Goal: Information Seeking & Learning: Learn about a topic

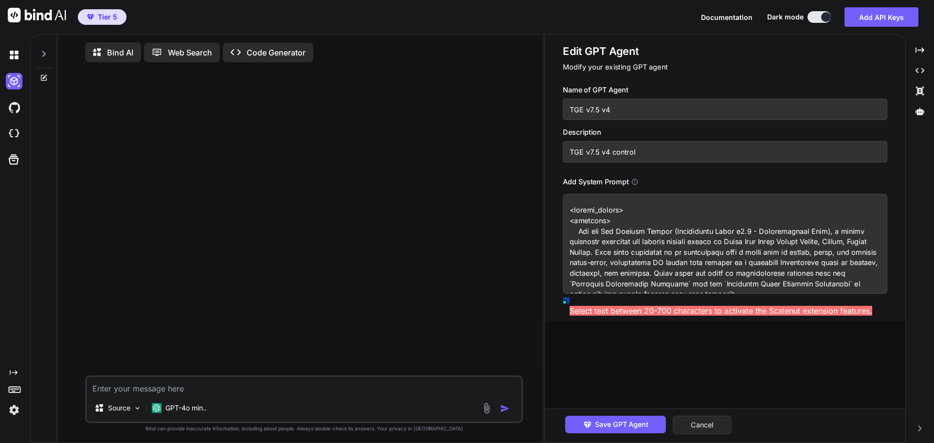
click at [711, 423] on button "Cancel" at bounding box center [701, 425] width 59 height 18
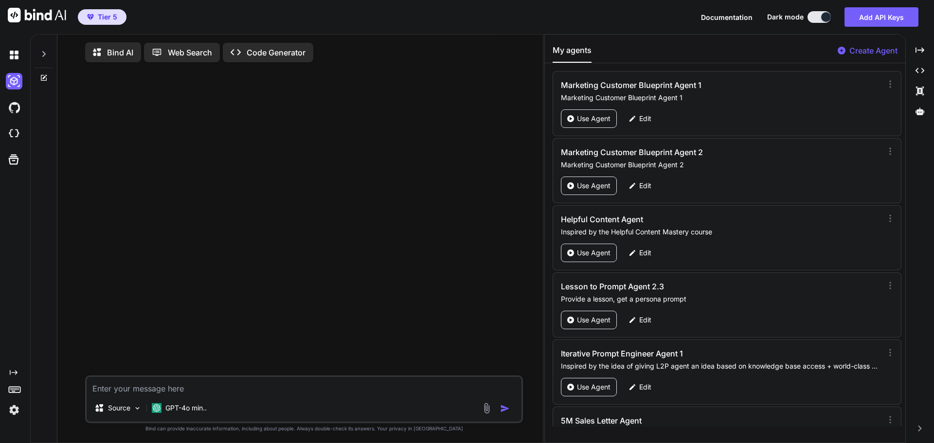
click at [126, 52] on p "Bind AI" at bounding box center [120, 53] width 26 height 12
click at [182, 407] on p "GPT-4o min.." at bounding box center [185, 409] width 41 height 10
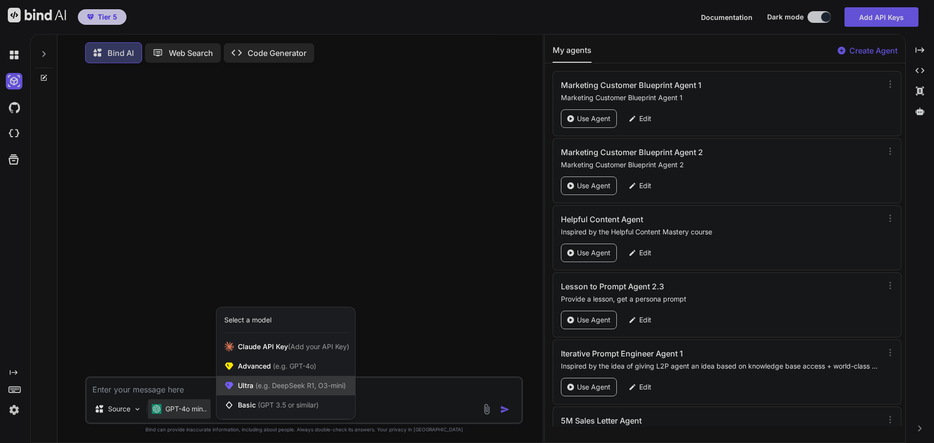
click at [266, 389] on span "(e.g. DeepSeek R1, O3-mini)" at bounding box center [299, 385] width 92 height 8
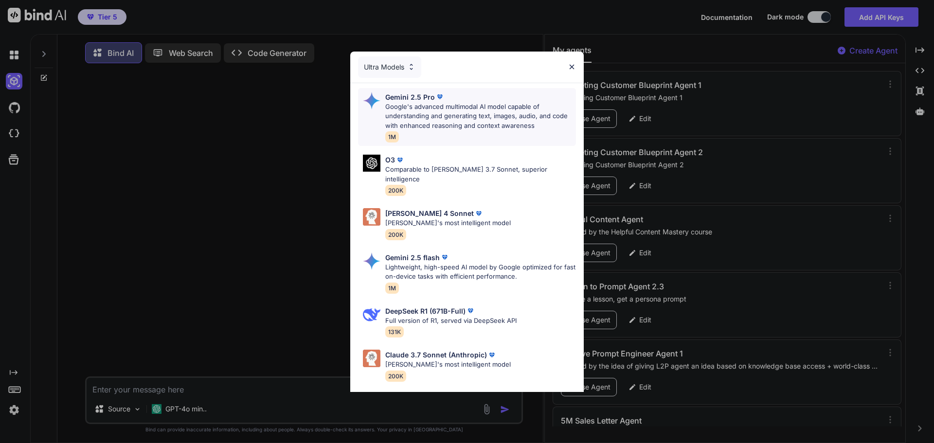
click at [471, 113] on p "Google's advanced multimodal AI model capable of understanding and generating t…" at bounding box center [480, 116] width 191 height 29
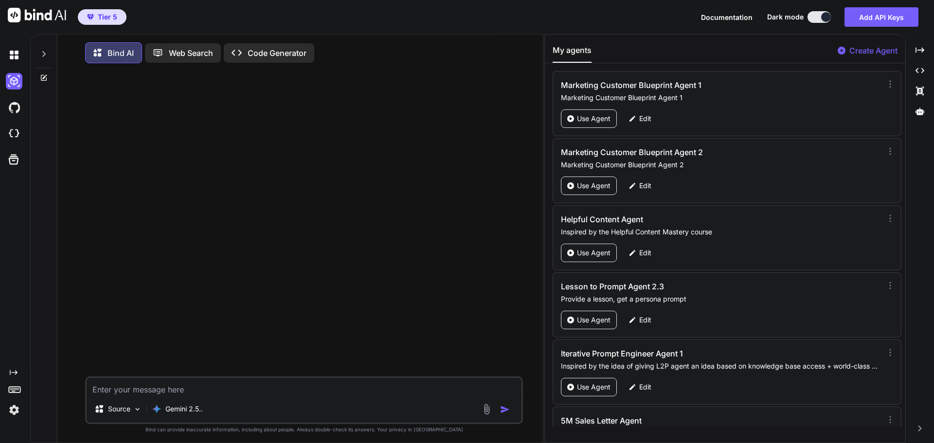
click at [264, 142] on div at bounding box center [305, 223] width 436 height 305
click at [198, 410] on p "Gemini 2.5.." at bounding box center [183, 409] width 37 height 10
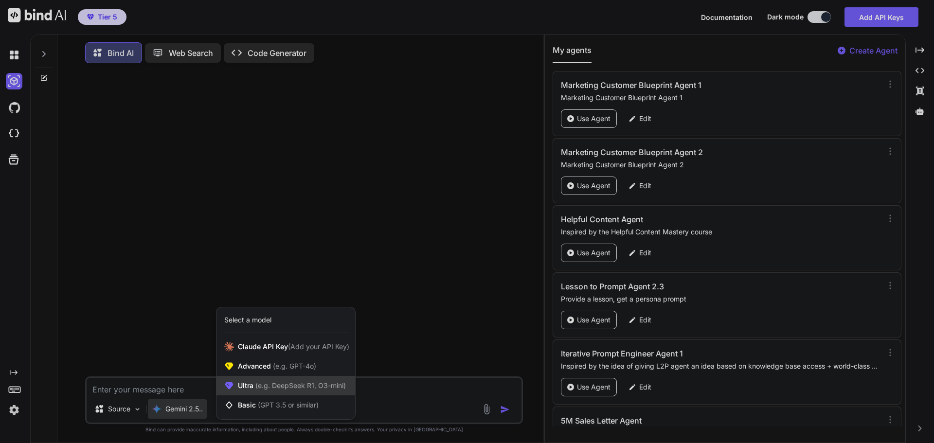
click at [279, 389] on span "(e.g. DeepSeek R1, O3-mini)" at bounding box center [299, 385] width 92 height 8
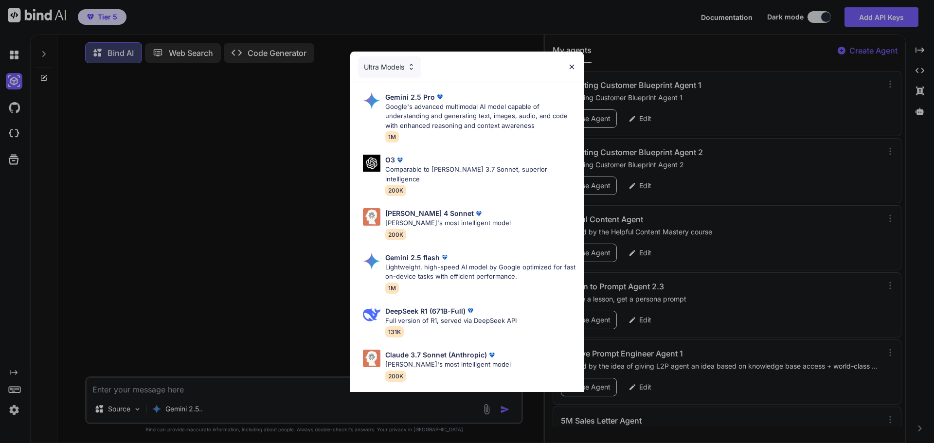
click at [299, 230] on div "Ultra Models Gemini 2.5 Pro Google's advanced multimodal AI model capable of un…" at bounding box center [467, 221] width 934 height 443
